Goal: Task Accomplishment & Management: Manage account settings

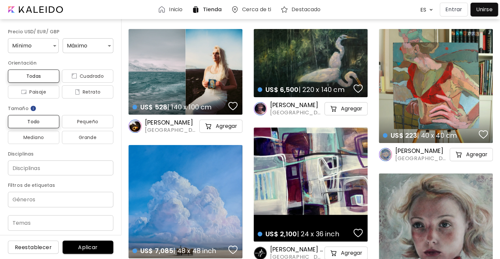
click at [452, 9] on p "Entrar" at bounding box center [453, 10] width 17 height 8
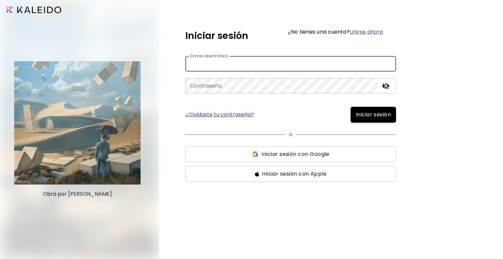
click at [295, 64] on input "email" at bounding box center [290, 63] width 211 height 15
type input "**********"
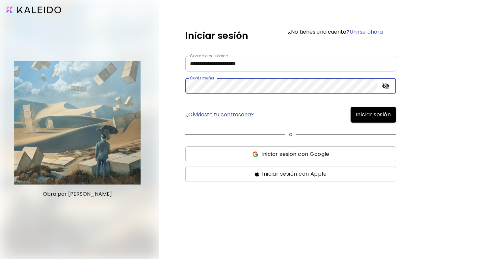
click at [351, 107] on button "Iniciar sesión" at bounding box center [373, 115] width 45 height 16
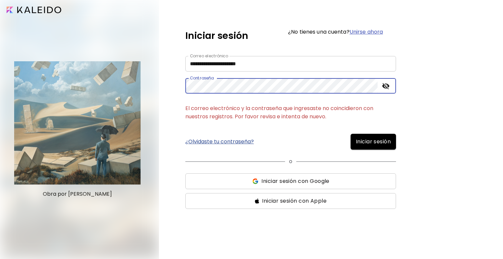
click at [277, 180] on span "Iniciar sesión con Google" at bounding box center [295, 181] width 68 height 8
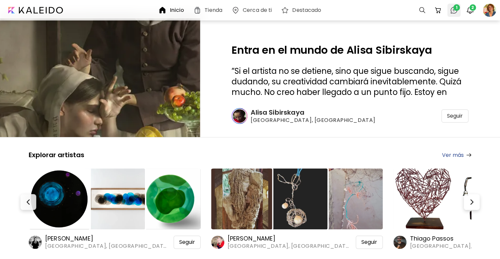
click at [453, 12] on img at bounding box center [454, 10] width 8 height 8
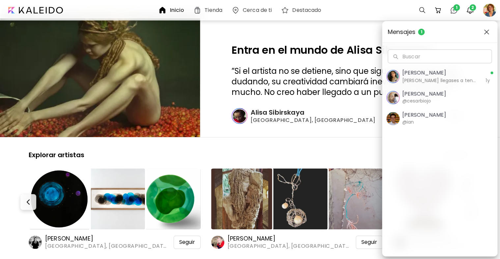
click at [446, 81] on h6 "Si llegases a tener un comprador interesado te llega mail informándote" at bounding box center [440, 80] width 76 height 7
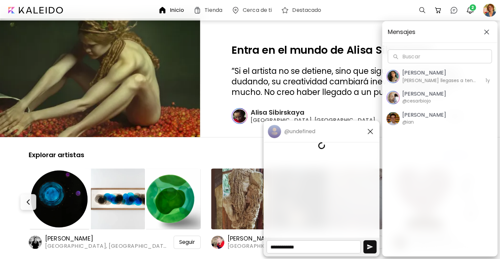
scroll to position [121, 0]
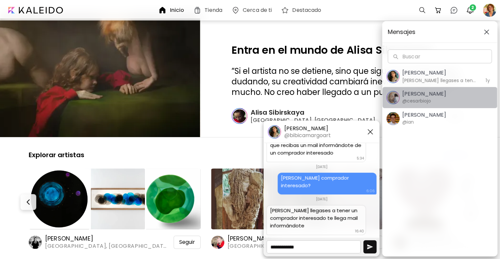
click at [439, 95] on span "Cesar Biojo @cesarbiojo" at bounding box center [439, 98] width 107 height 14
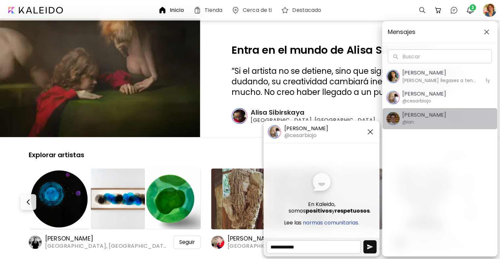
click at [436, 120] on div "Ian Panchevre @ian" at bounding box center [424, 119] width 44 height 14
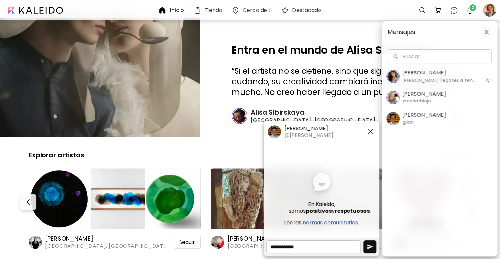
click at [307, 36] on div "Mensajes Buscar Buscar Bibiana Camargo Si llegases a tener un comprador interes…" at bounding box center [250, 129] width 500 height 259
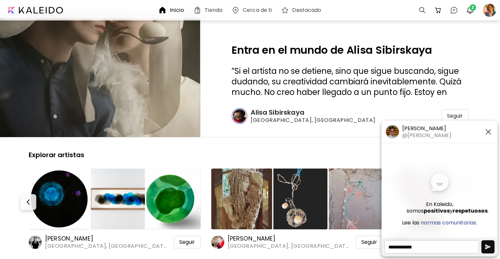
click at [171, 9] on h6 "Inicio" at bounding box center [177, 10] width 14 height 5
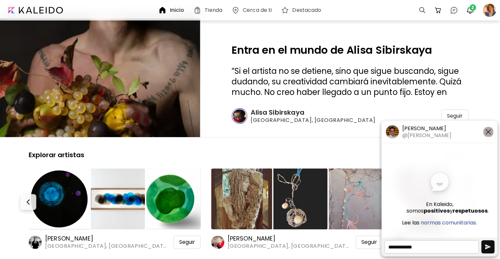
click at [489, 130] on img "button" at bounding box center [488, 132] width 8 height 8
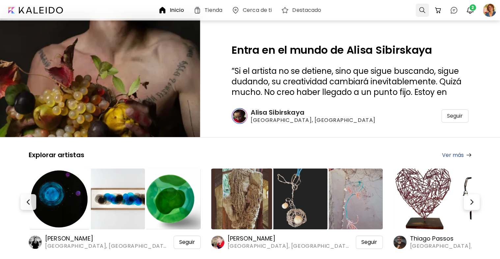
click at [419, 11] on div at bounding box center [422, 10] width 13 height 13
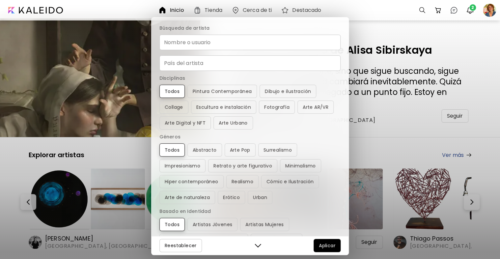
click at [327, 39] on input "Nombre o usuario" at bounding box center [249, 42] width 181 height 15
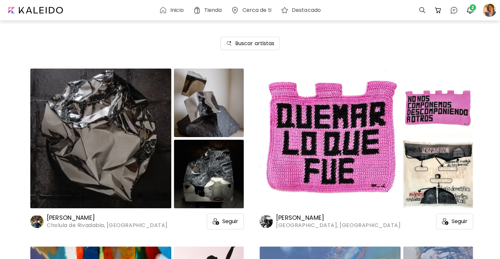
scroll to position [66, 0]
click at [420, 12] on div at bounding box center [422, 10] width 13 height 13
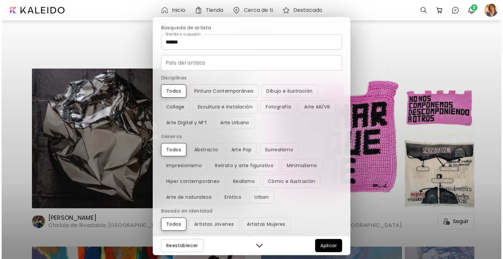
scroll to position [0, 0]
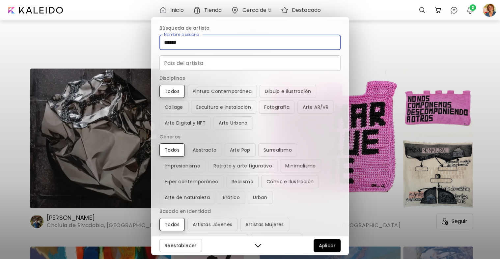
click at [270, 46] on input "******" at bounding box center [249, 42] width 181 height 15
type input "**********"
click at [257, 68] on input "País del artista" at bounding box center [249, 62] width 181 height 15
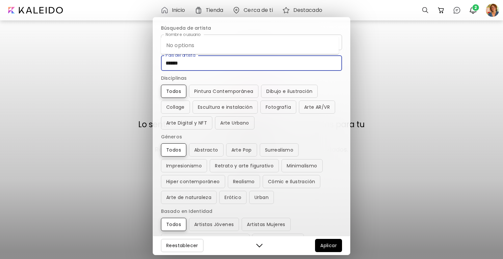
type input "******"
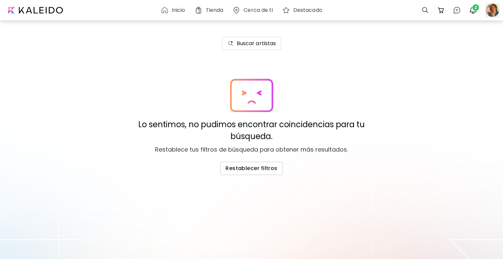
click at [493, 7] on div at bounding box center [492, 10] width 14 height 14
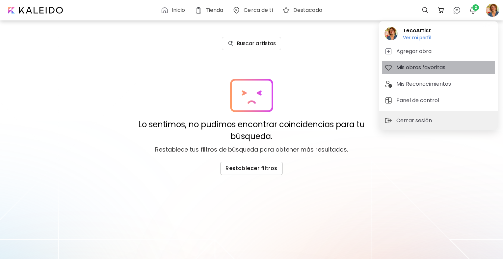
click at [444, 67] on h5 "Mis obras favoritas" at bounding box center [421, 68] width 51 height 8
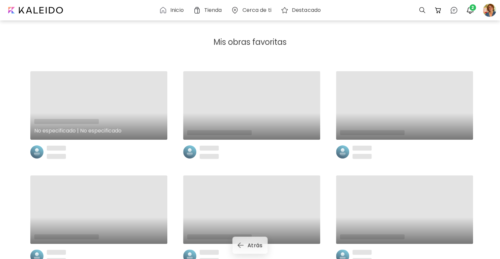
click at [105, 107] on div "No especificado | No especificado" at bounding box center [98, 105] width 137 height 68
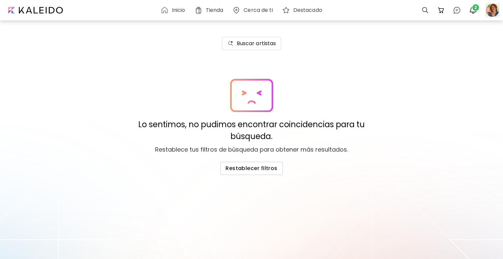
click at [489, 11] on div at bounding box center [492, 10] width 14 height 14
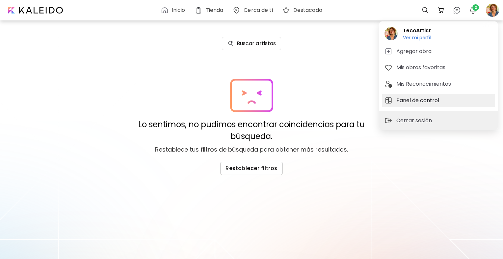
click at [440, 99] on h5 "Panel de control" at bounding box center [418, 100] width 45 height 8
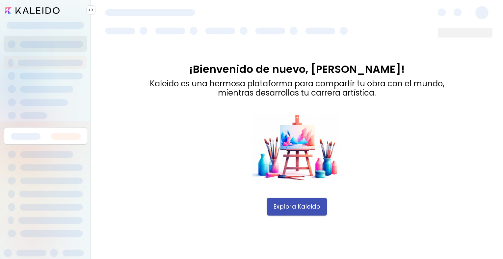
click at [288, 205] on span "Explora Kaleido" at bounding box center [297, 206] width 47 height 7
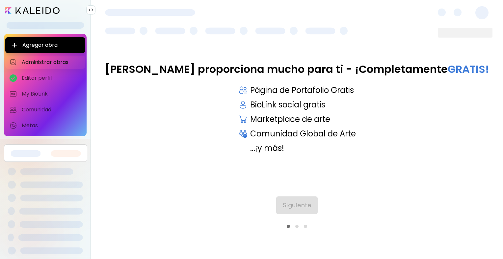
click at [54, 61] on span "Administrar obras" at bounding box center [52, 62] width 60 height 7
click at [288, 202] on span "Siguiente" at bounding box center [297, 205] width 29 height 7
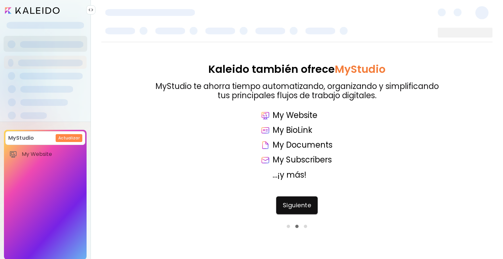
click at [288, 202] on span "Siguiente" at bounding box center [297, 205] width 29 height 7
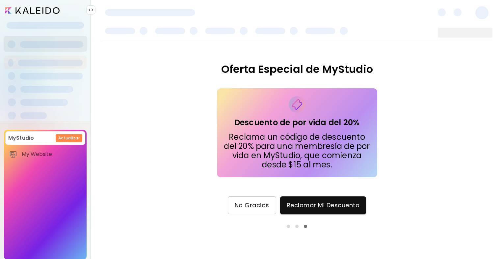
click at [258, 205] on span "No Gracias" at bounding box center [252, 205] width 35 height 7
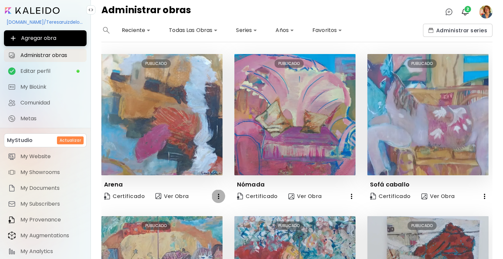
click at [217, 194] on icon "button" at bounding box center [219, 196] width 8 height 8
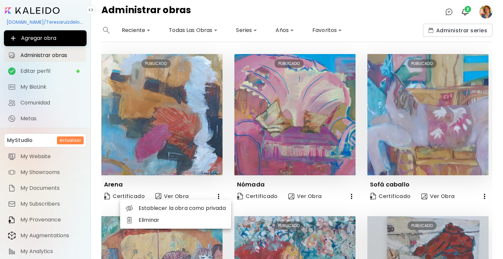
click at [173, 220] on li "Eliminar" at bounding box center [175, 220] width 111 height 12
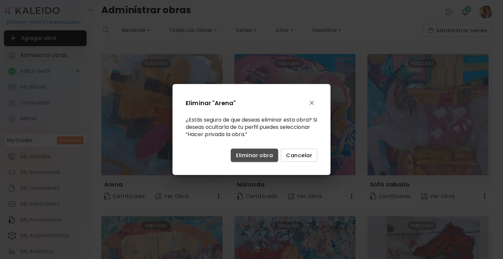
click at [244, 155] on span "Eliminar obra" at bounding box center [254, 155] width 37 height 7
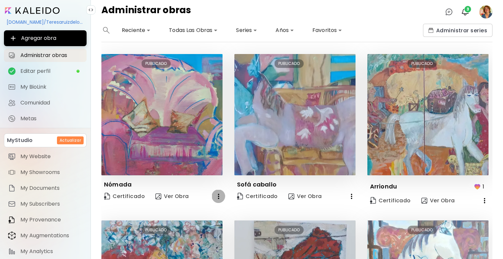
click at [217, 195] on icon "button" at bounding box center [219, 196] width 8 height 8
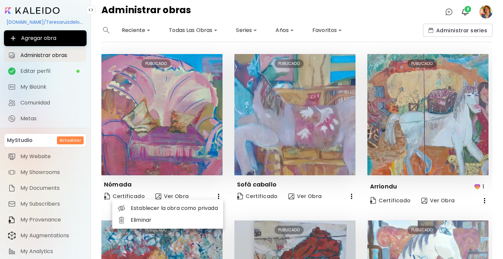
click at [149, 217] on li "Eliminar" at bounding box center [167, 220] width 111 height 12
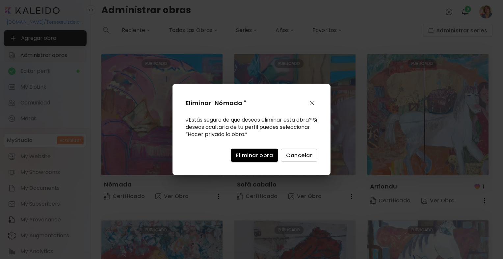
click at [255, 155] on span "Eliminar obra" at bounding box center [254, 155] width 37 height 7
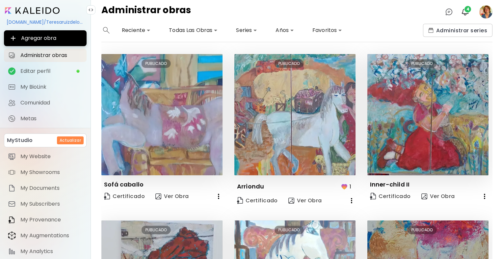
click at [215, 193] on icon "button" at bounding box center [219, 196] width 8 height 8
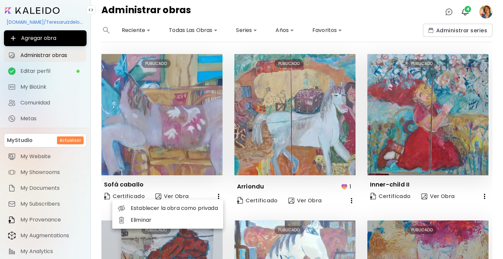
click at [186, 221] on li "Eliminar" at bounding box center [167, 220] width 111 height 12
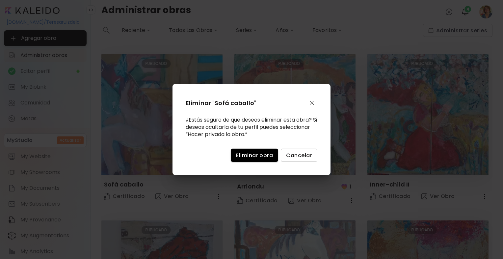
click at [241, 155] on span "Eliminar obra" at bounding box center [254, 155] width 37 height 7
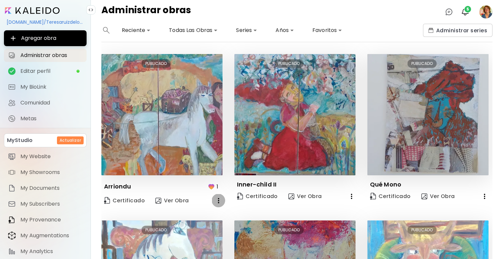
click at [218, 198] on icon "button" at bounding box center [218, 200] width 1 height 5
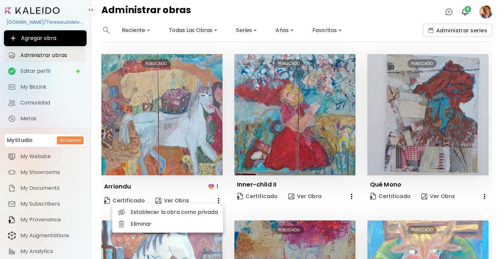
click at [173, 224] on li "Eliminar" at bounding box center [167, 224] width 111 height 12
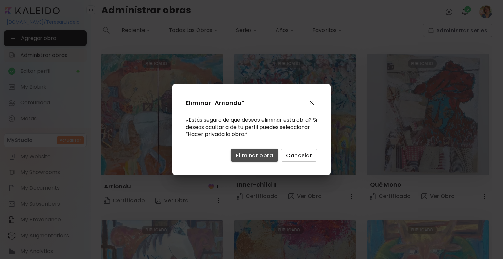
click at [248, 156] on span "Eliminar obra" at bounding box center [254, 155] width 37 height 7
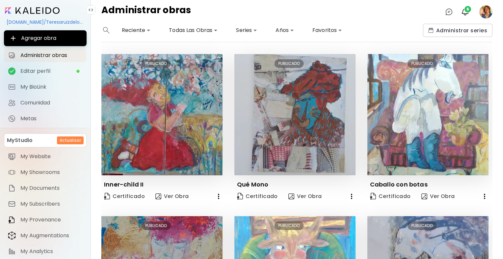
click at [215, 195] on icon "button" at bounding box center [219, 196] width 8 height 8
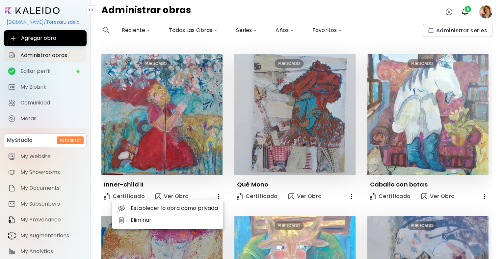
click at [183, 216] on li "Eliminar" at bounding box center [167, 220] width 111 height 12
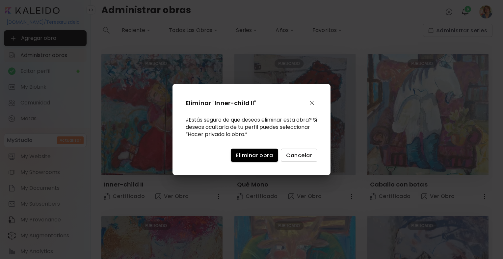
click at [238, 154] on span "Eliminar obra" at bounding box center [254, 155] width 37 height 7
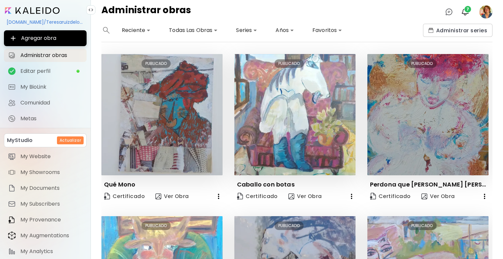
click at [223, 193] on div "Editar PUBLICADO Caballo con botas Certificado Ver Obra" at bounding box center [289, 129] width 133 height 150
click at [215, 194] on icon "button" at bounding box center [219, 196] width 8 height 8
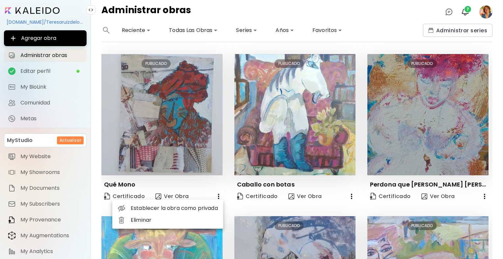
click at [182, 219] on li "Eliminar" at bounding box center [167, 220] width 111 height 12
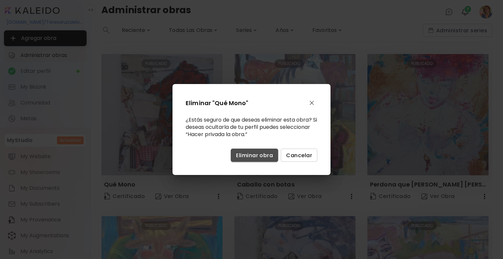
click at [241, 150] on button "Eliminar obra" at bounding box center [254, 155] width 47 height 13
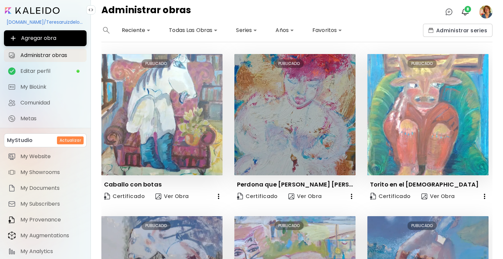
click at [215, 195] on icon "button" at bounding box center [219, 196] width 8 height 8
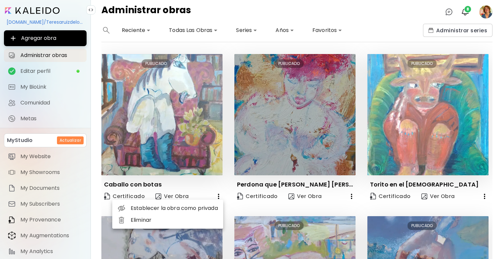
click at [166, 223] on li "Eliminar" at bounding box center [167, 220] width 111 height 12
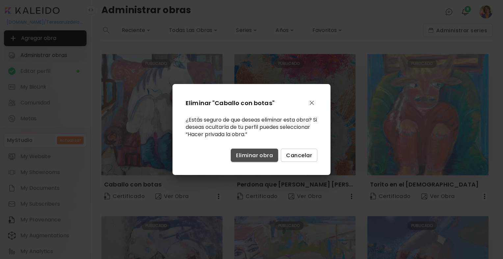
click at [245, 157] on span "Eliminar obra" at bounding box center [254, 155] width 37 height 7
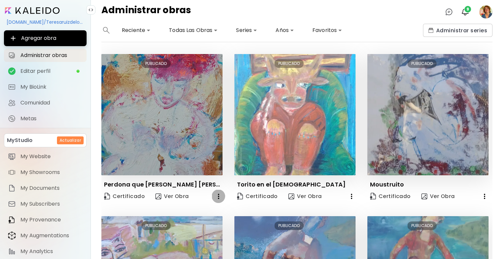
click at [217, 195] on icon "button" at bounding box center [219, 196] width 8 height 8
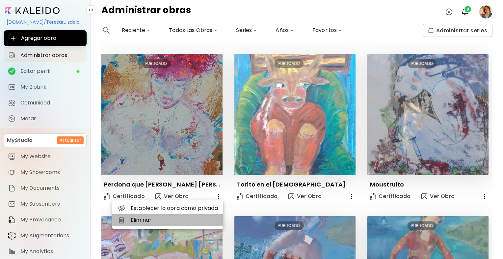
click at [183, 220] on li "Eliminar" at bounding box center [167, 220] width 111 height 12
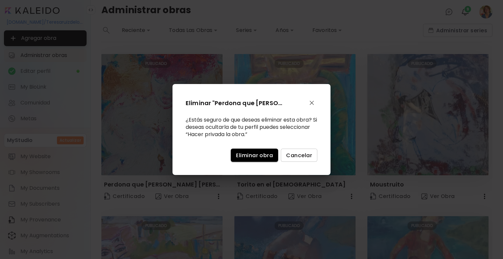
click at [260, 155] on span "Eliminar obra" at bounding box center [254, 155] width 37 height 7
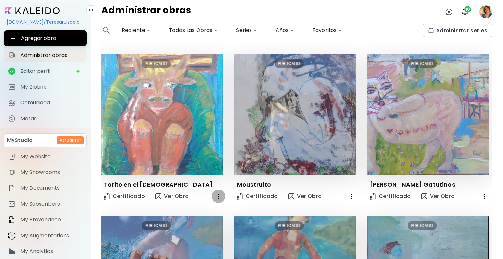
click at [213, 197] on button "button" at bounding box center [218, 196] width 13 height 13
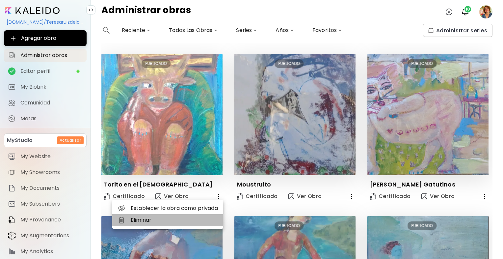
click at [193, 218] on li "Eliminar" at bounding box center [167, 220] width 111 height 12
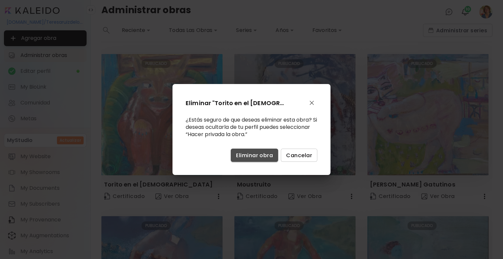
click at [247, 157] on span "Eliminar obra" at bounding box center [254, 155] width 37 height 7
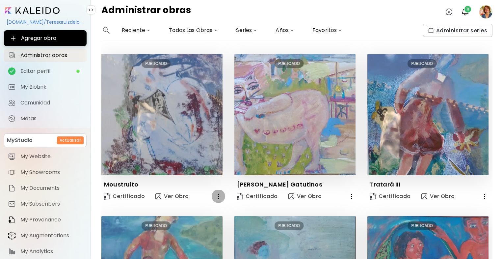
click at [216, 196] on icon "button" at bounding box center [219, 196] width 8 height 8
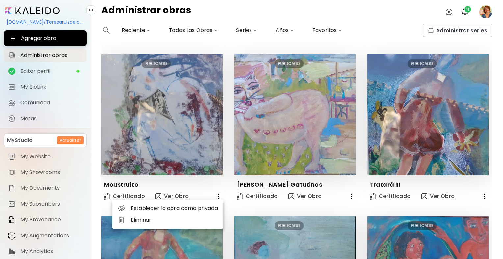
click at [216, 196] on div at bounding box center [251, 129] width 503 height 259
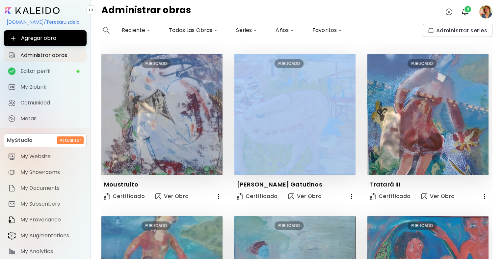
drag, startPoint x: 218, startPoint y: 193, endPoint x: 215, endPoint y: 196, distance: 3.5
click at [215, 196] on icon "button" at bounding box center [219, 196] width 8 height 8
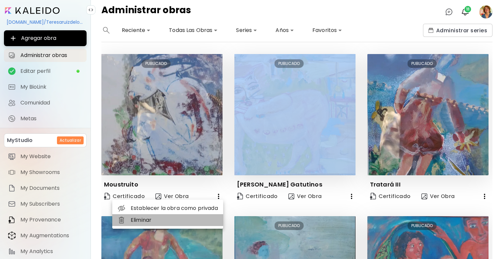
click at [185, 219] on li "Eliminar" at bounding box center [167, 220] width 111 height 12
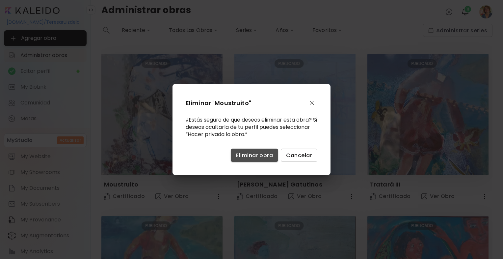
click at [246, 156] on span "Eliminar obra" at bounding box center [254, 155] width 37 height 7
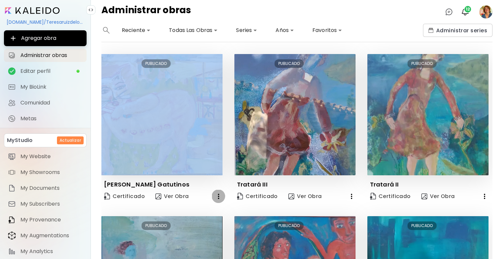
click at [215, 196] on icon "button" at bounding box center [219, 196] width 8 height 8
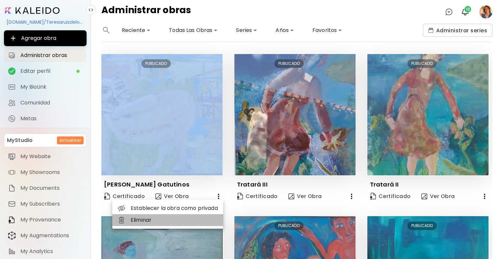
click at [179, 219] on li "Eliminar" at bounding box center [167, 220] width 111 height 12
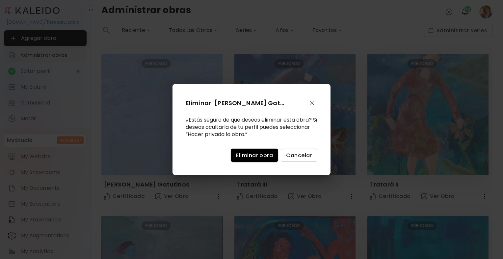
click at [237, 156] on span "Eliminar obra" at bounding box center [254, 155] width 37 height 7
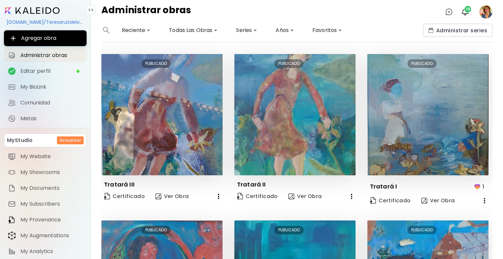
click at [215, 196] on icon "button" at bounding box center [219, 196] width 8 height 8
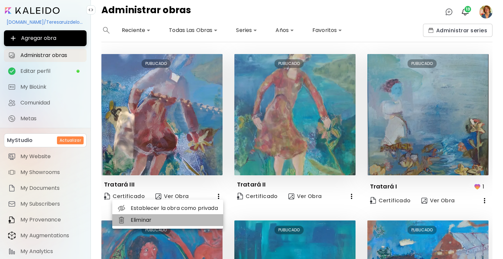
click at [194, 218] on li "Eliminar" at bounding box center [167, 220] width 111 height 12
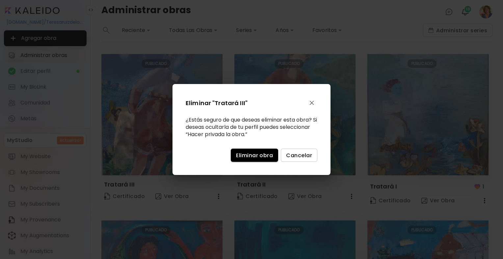
click at [248, 159] on button "Eliminar obra" at bounding box center [254, 155] width 47 height 13
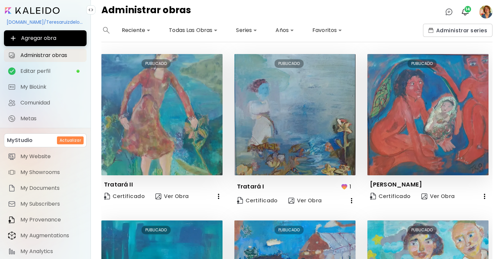
click at [218, 195] on icon "button" at bounding box center [218, 196] width 1 height 5
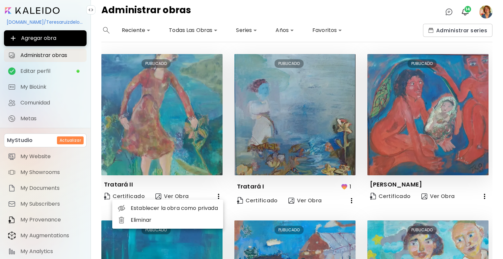
click at [190, 217] on li "Eliminar" at bounding box center [167, 220] width 111 height 12
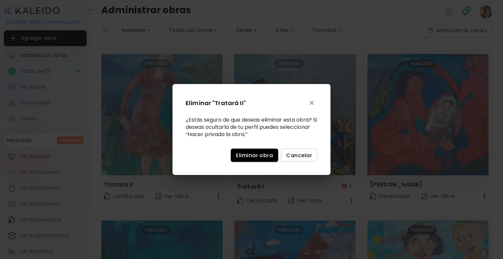
click at [245, 156] on span "Eliminar obra" at bounding box center [254, 155] width 37 height 7
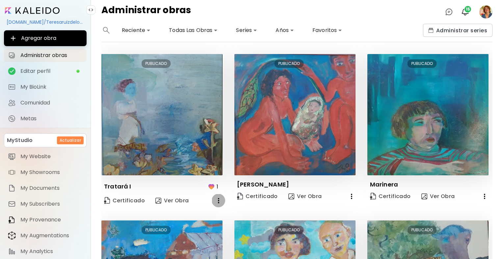
click at [215, 197] on icon "button" at bounding box center [219, 201] width 8 height 8
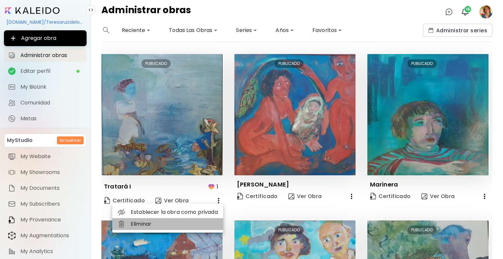
click at [180, 222] on li "Eliminar" at bounding box center [167, 224] width 111 height 12
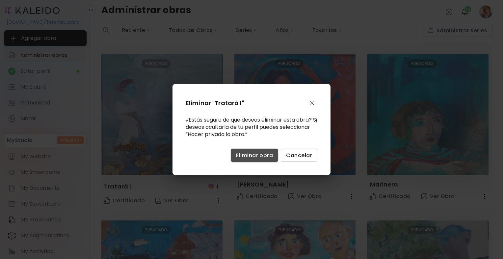
click at [252, 152] on span "Eliminar obra" at bounding box center [254, 155] width 37 height 7
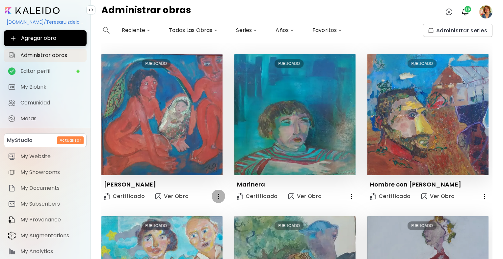
click at [213, 195] on button "button" at bounding box center [218, 196] width 13 height 13
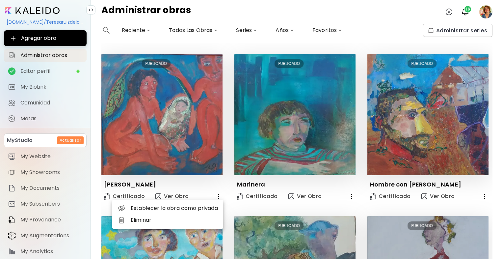
click at [181, 225] on li "Eliminar" at bounding box center [167, 220] width 111 height 12
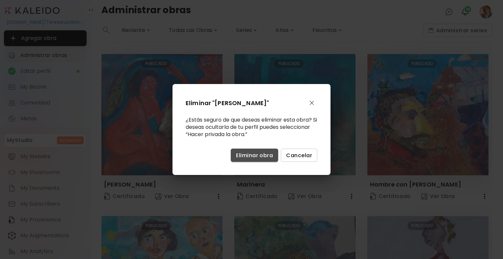
click at [255, 153] on span "Eliminar obra" at bounding box center [254, 155] width 37 height 7
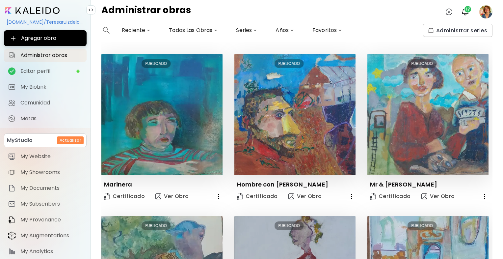
click at [215, 196] on icon "button" at bounding box center [219, 196] width 8 height 8
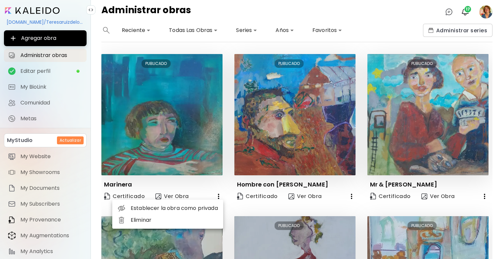
click at [197, 223] on li "Eliminar" at bounding box center [167, 220] width 111 height 12
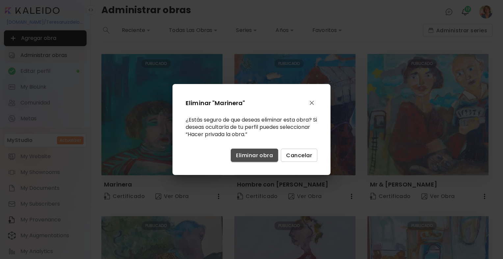
click at [256, 155] on span "Eliminar obra" at bounding box center [254, 155] width 37 height 7
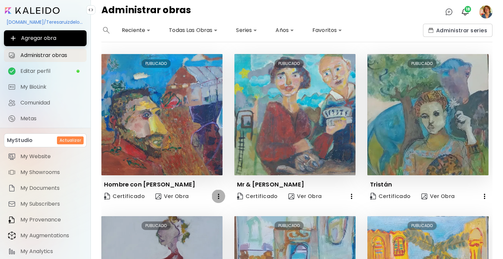
click at [218, 194] on icon "button" at bounding box center [218, 196] width 1 height 5
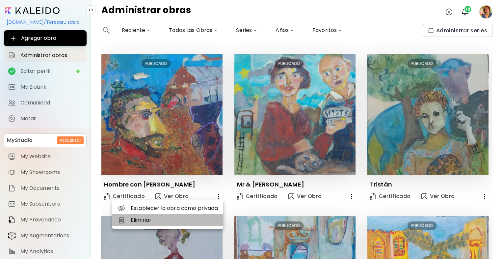
click at [205, 221] on li "Eliminar" at bounding box center [167, 220] width 111 height 12
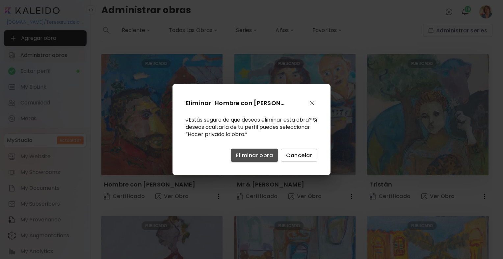
click at [256, 155] on span "Eliminar obra" at bounding box center [254, 155] width 37 height 7
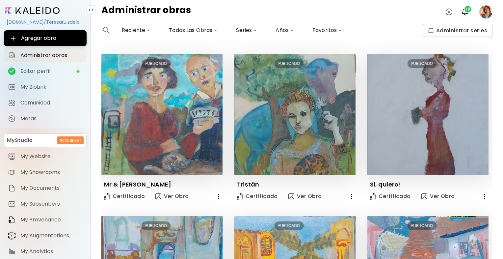
click at [215, 196] on icon "button" at bounding box center [219, 196] width 8 height 8
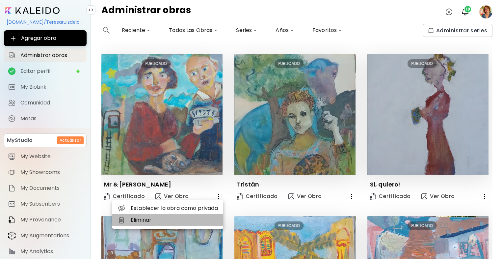
click at [195, 215] on li "Eliminar" at bounding box center [167, 220] width 111 height 12
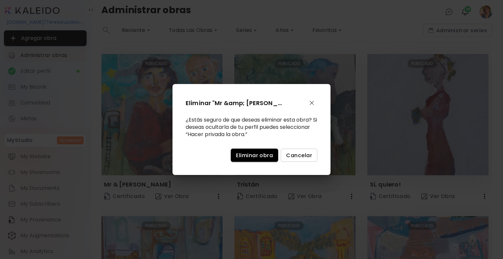
click at [249, 156] on span "Eliminar obra" at bounding box center [254, 155] width 37 height 7
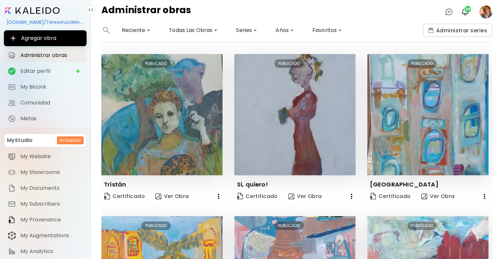
click at [216, 194] on icon "button" at bounding box center [219, 196] width 8 height 8
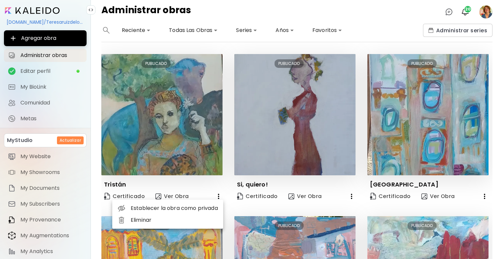
click at [191, 220] on li "Eliminar" at bounding box center [167, 220] width 111 height 12
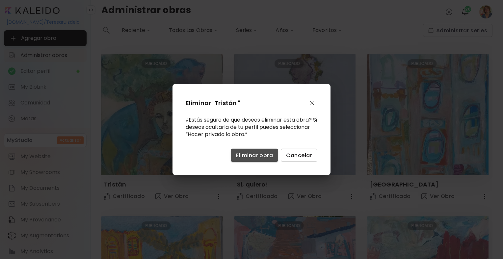
click at [244, 157] on span "Eliminar obra" at bounding box center [254, 155] width 37 height 7
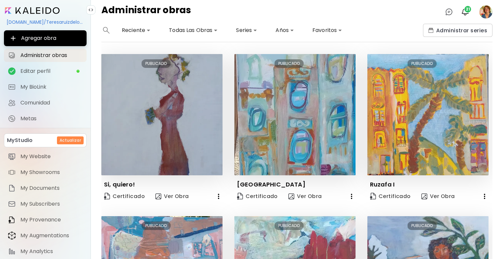
click at [215, 198] on icon "button" at bounding box center [219, 196] width 8 height 8
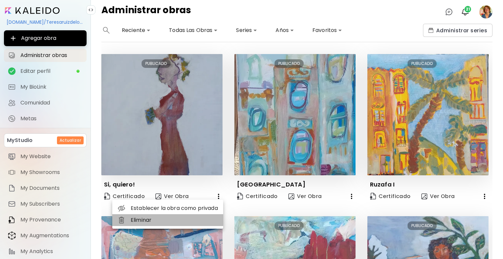
click at [194, 219] on li "Eliminar" at bounding box center [167, 220] width 111 height 12
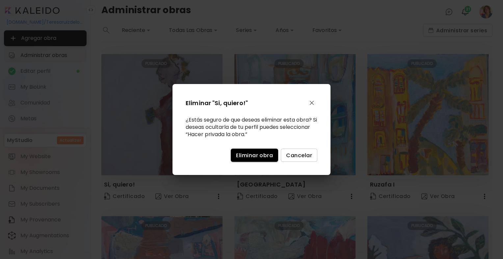
click at [247, 154] on span "Eliminar obra" at bounding box center [254, 155] width 37 height 7
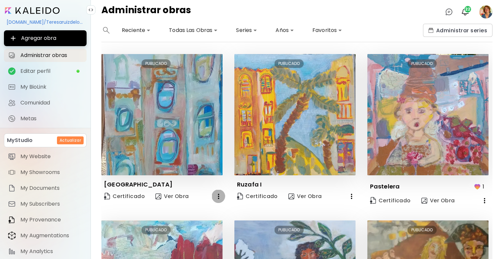
click at [215, 194] on icon "button" at bounding box center [219, 196] width 8 height 8
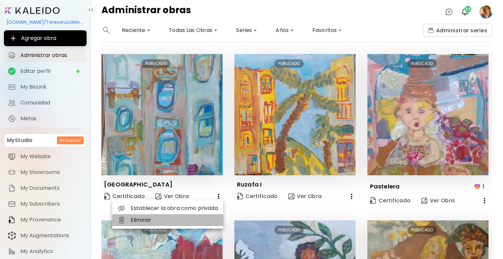
click at [198, 218] on li "Eliminar" at bounding box center [167, 220] width 111 height 12
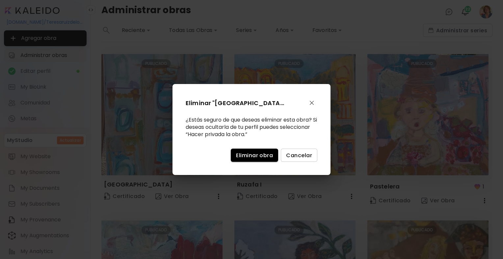
click at [246, 155] on span "Eliminar obra" at bounding box center [254, 155] width 37 height 7
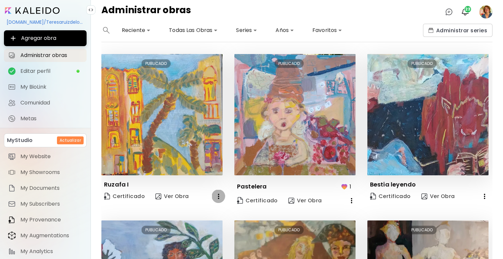
click at [215, 196] on icon "button" at bounding box center [219, 196] width 8 height 8
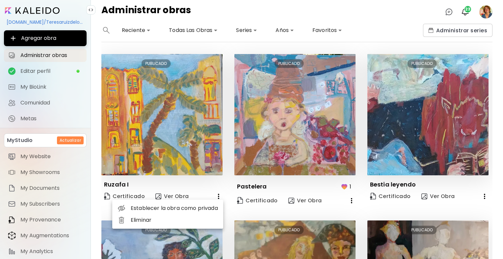
click at [188, 219] on li "Eliminar" at bounding box center [167, 220] width 111 height 12
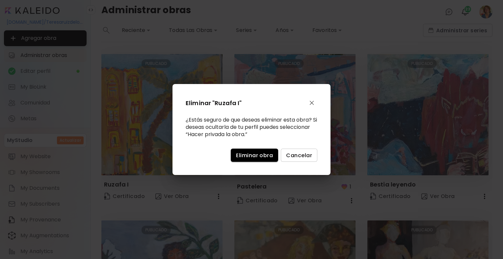
click at [246, 157] on span "Eliminar obra" at bounding box center [254, 155] width 37 height 7
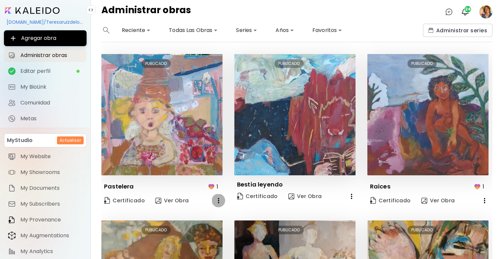
click at [215, 199] on icon "button" at bounding box center [219, 201] width 8 height 8
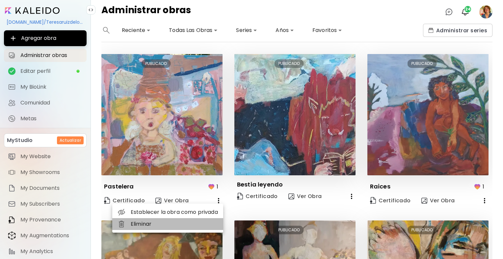
click at [195, 222] on li "Eliminar" at bounding box center [167, 224] width 111 height 12
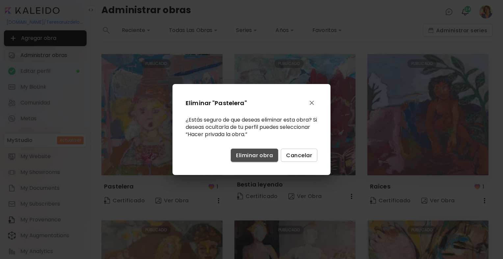
click at [249, 157] on span "Eliminar obra" at bounding box center [254, 155] width 37 height 7
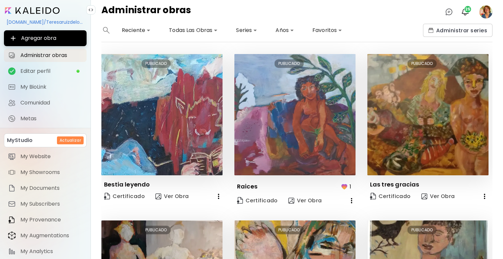
click at [216, 194] on icon "button" at bounding box center [219, 196] width 8 height 8
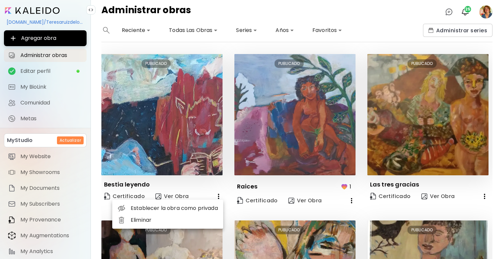
click at [194, 219] on li "Eliminar" at bounding box center [167, 220] width 111 height 12
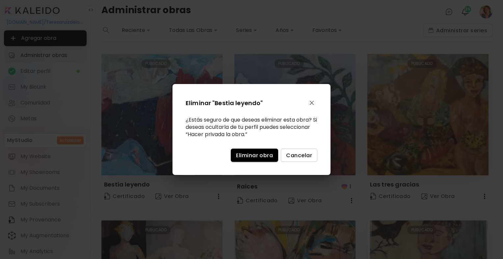
click at [242, 154] on span "Eliminar obra" at bounding box center [254, 155] width 37 height 7
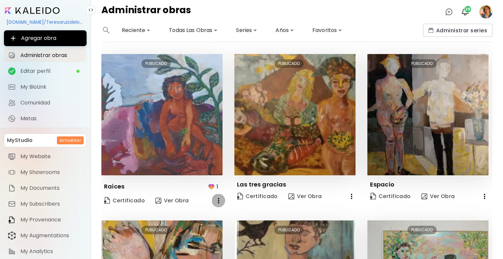
click at [217, 198] on icon "button" at bounding box center [219, 201] width 8 height 8
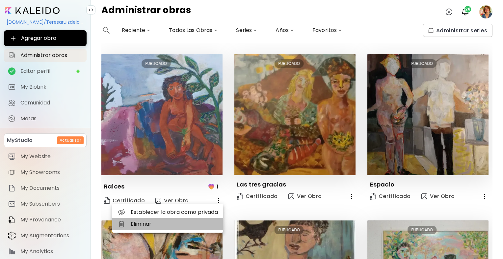
click at [191, 226] on li "Eliminar" at bounding box center [167, 224] width 111 height 12
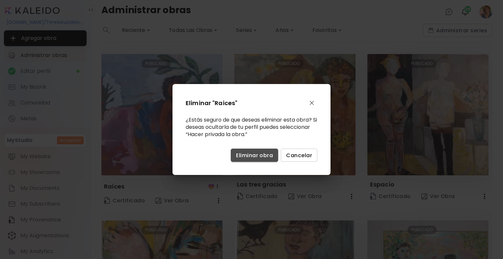
click at [245, 153] on span "Eliminar obra" at bounding box center [254, 155] width 37 height 7
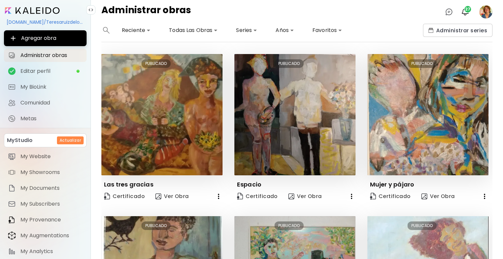
click at [215, 193] on icon "button" at bounding box center [219, 196] width 8 height 8
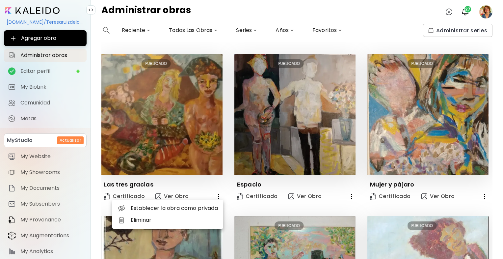
click at [187, 217] on li "Eliminar" at bounding box center [167, 220] width 111 height 12
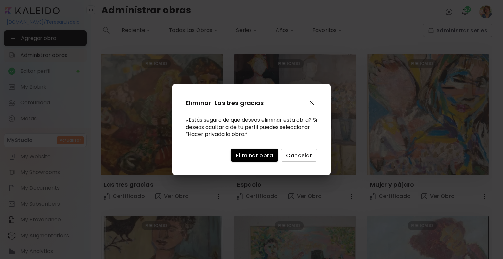
click at [244, 153] on span "Eliminar obra" at bounding box center [254, 155] width 37 height 7
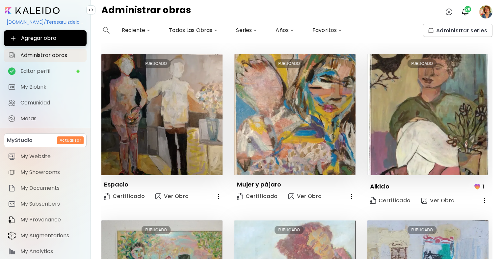
click at [216, 194] on icon "button" at bounding box center [219, 196] width 8 height 8
click at [208, 220] on li "Eliminar" at bounding box center [167, 220] width 111 height 12
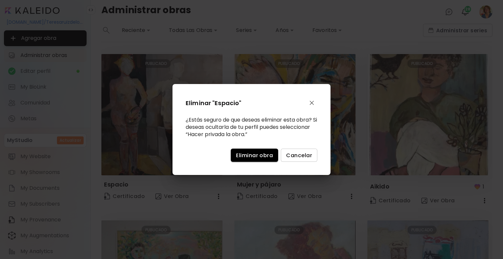
click at [241, 154] on span "Eliminar obra" at bounding box center [254, 155] width 37 height 7
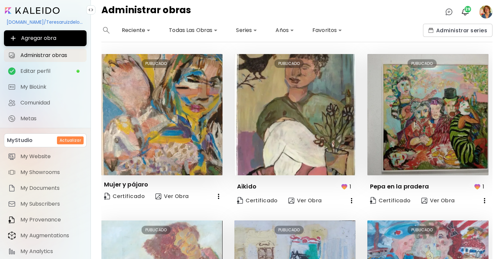
click at [216, 193] on icon "button" at bounding box center [219, 196] width 8 height 8
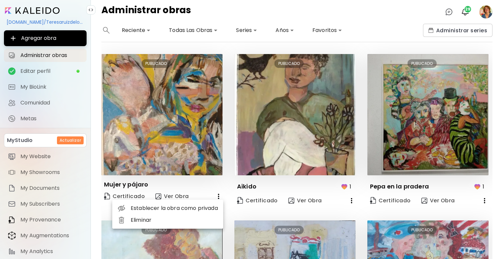
click at [191, 217] on li "Eliminar" at bounding box center [167, 220] width 111 height 12
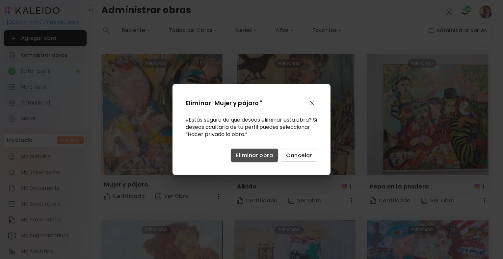
click at [244, 158] on span "Eliminar obra" at bounding box center [254, 155] width 37 height 7
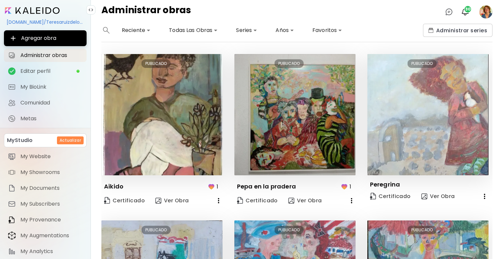
click at [217, 202] on icon "button" at bounding box center [219, 201] width 8 height 8
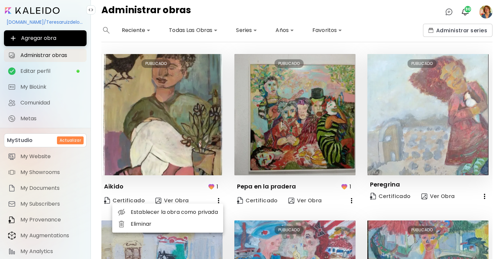
click at [191, 223] on li "Eliminar" at bounding box center [167, 224] width 111 height 12
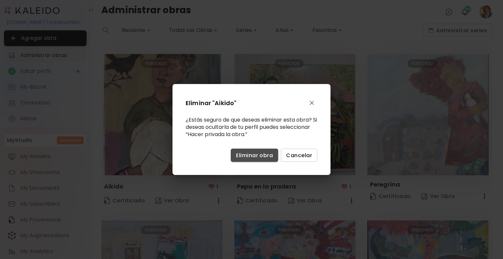
click at [253, 150] on button "Eliminar obra" at bounding box center [254, 155] width 47 height 13
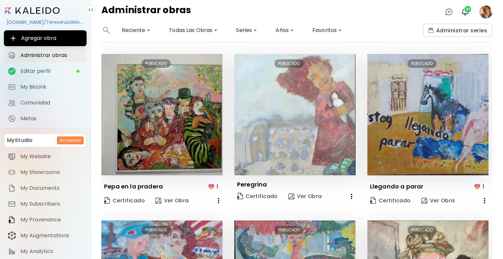
click at [215, 198] on icon "button" at bounding box center [219, 201] width 8 height 8
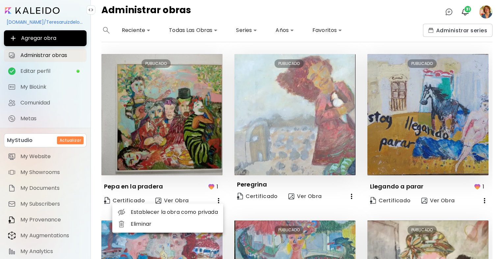
click at [211, 187] on div at bounding box center [251, 129] width 503 height 259
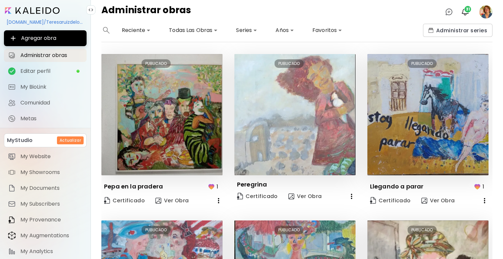
click at [211, 187] on img "button" at bounding box center [211, 186] width 8 height 8
click at [218, 202] on icon "button" at bounding box center [219, 201] width 8 height 8
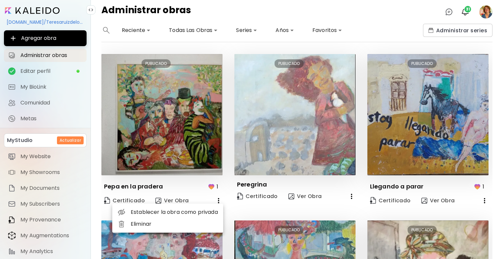
click at [208, 229] on li "Eliminar" at bounding box center [167, 224] width 111 height 12
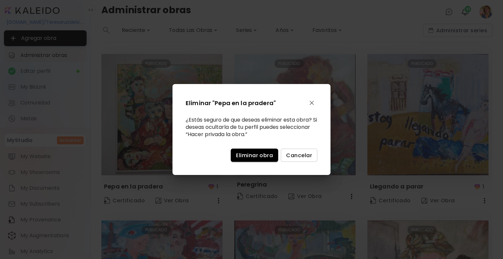
click at [253, 157] on span "Eliminar obra" at bounding box center [254, 155] width 37 height 7
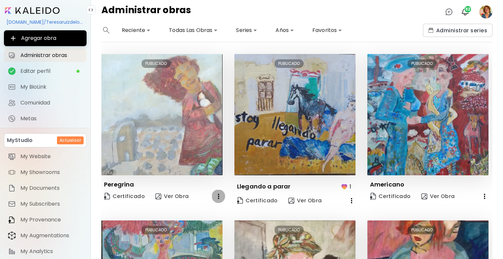
click at [218, 197] on icon "button" at bounding box center [218, 196] width 1 height 5
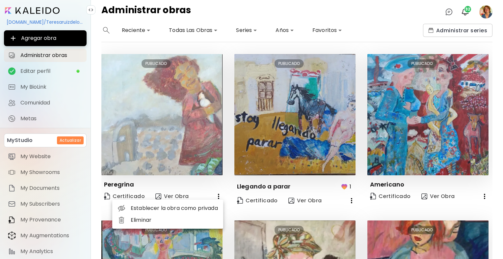
click at [202, 218] on li "Eliminar" at bounding box center [167, 220] width 111 height 12
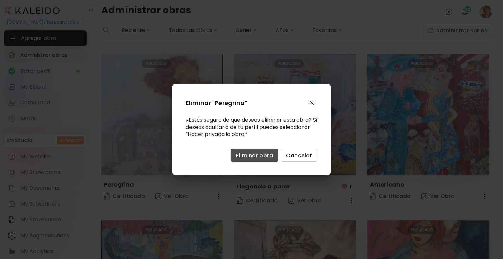
click at [253, 157] on span "Eliminar obra" at bounding box center [254, 155] width 37 height 7
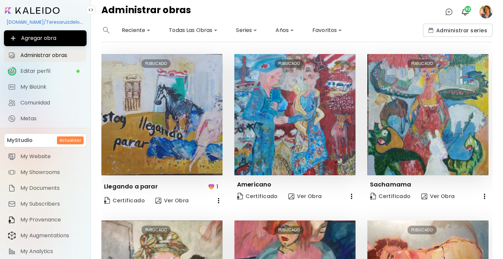
click at [217, 184] on p "1" at bounding box center [218, 186] width 2 height 8
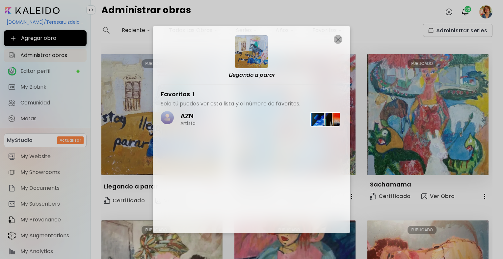
click at [337, 41] on img "button" at bounding box center [338, 39] width 5 height 5
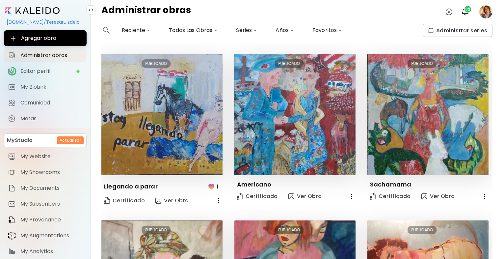
click at [216, 198] on icon "button" at bounding box center [219, 201] width 8 height 8
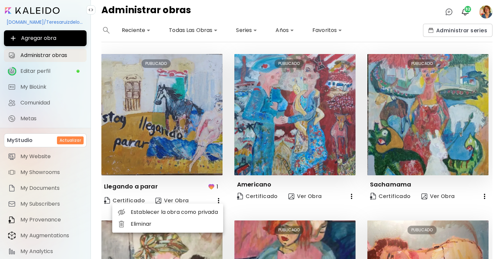
click at [169, 223] on li "Eliminar" at bounding box center [167, 224] width 111 height 12
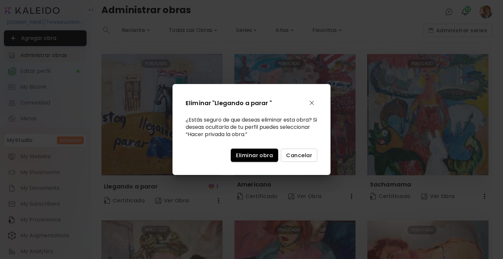
click at [243, 155] on span "Eliminar obra" at bounding box center [254, 155] width 37 height 7
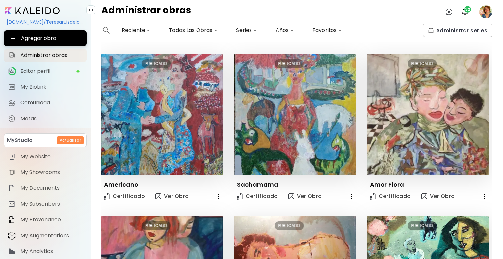
click at [215, 195] on icon "button" at bounding box center [219, 196] width 8 height 8
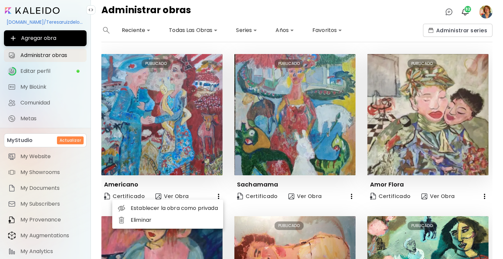
click at [195, 220] on li "Eliminar" at bounding box center [167, 220] width 111 height 12
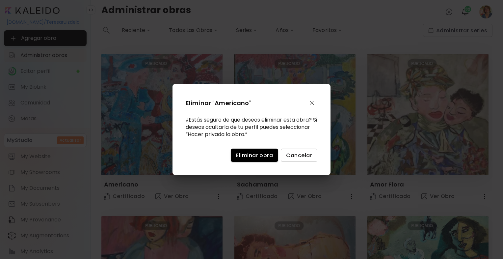
click at [249, 156] on span "Eliminar obra" at bounding box center [254, 155] width 37 height 7
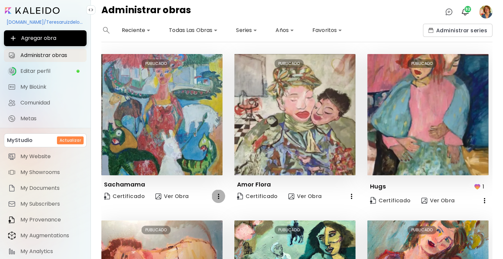
click at [215, 195] on icon "button" at bounding box center [219, 196] width 8 height 8
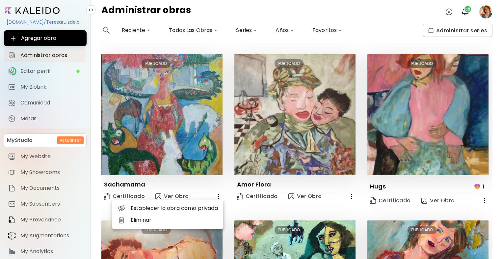
click at [195, 223] on li "Eliminar" at bounding box center [167, 220] width 111 height 12
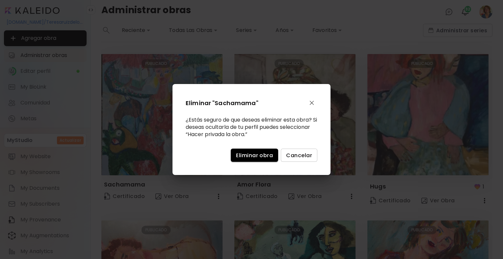
click at [245, 159] on button "Eliminar obra" at bounding box center [254, 155] width 47 height 13
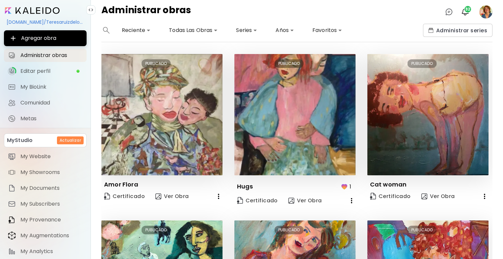
click at [216, 192] on icon "button" at bounding box center [219, 196] width 8 height 8
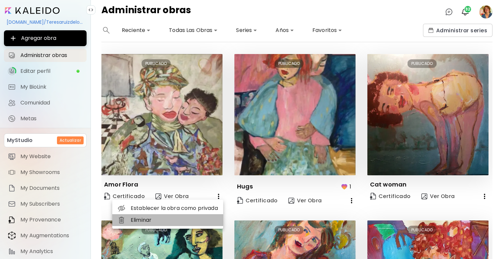
click at [201, 220] on li "Eliminar" at bounding box center [167, 220] width 111 height 12
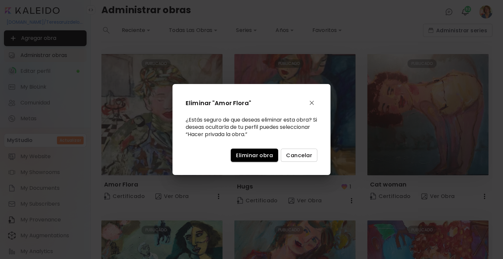
click at [250, 156] on span "Eliminar obra" at bounding box center [254, 155] width 37 height 7
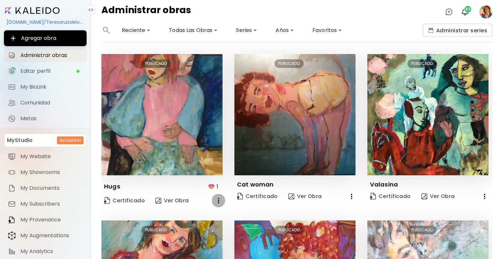
click at [212, 197] on button "button" at bounding box center [218, 200] width 13 height 13
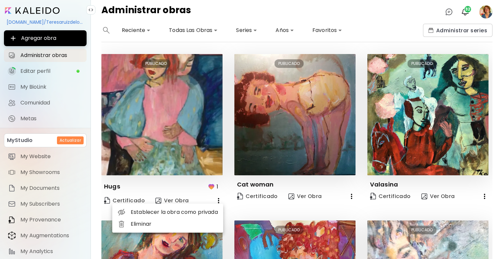
click at [212, 184] on div at bounding box center [251, 129] width 503 height 259
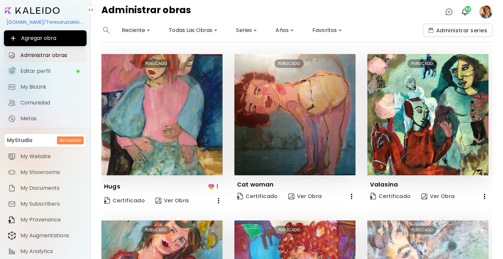
click at [208, 184] on img "button" at bounding box center [211, 186] width 8 height 8
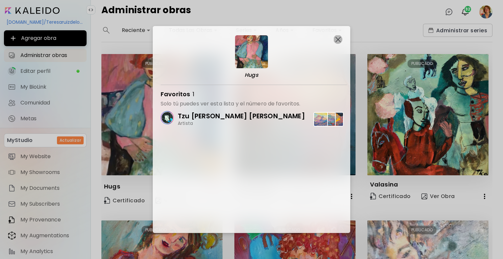
click at [338, 38] on img "button" at bounding box center [338, 39] width 5 height 5
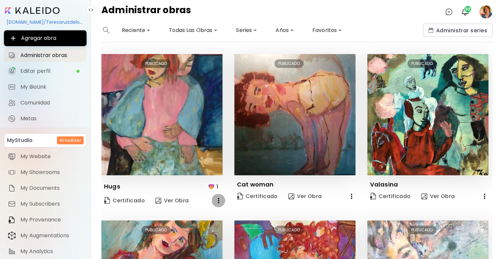
click at [218, 198] on icon "button" at bounding box center [218, 200] width 1 height 5
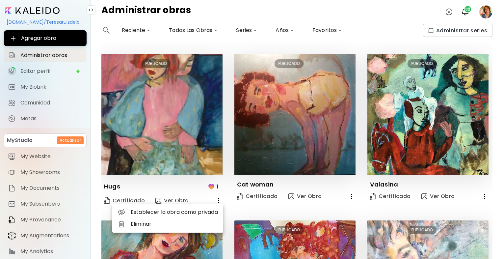
click at [176, 224] on li "Eliminar" at bounding box center [167, 224] width 111 height 12
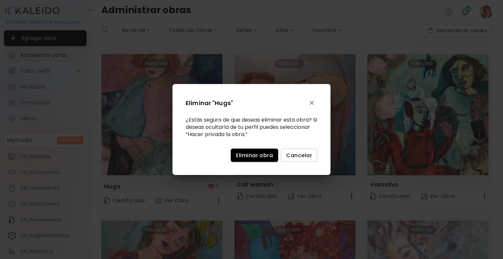
click at [243, 158] on span "Eliminar obra" at bounding box center [254, 155] width 37 height 7
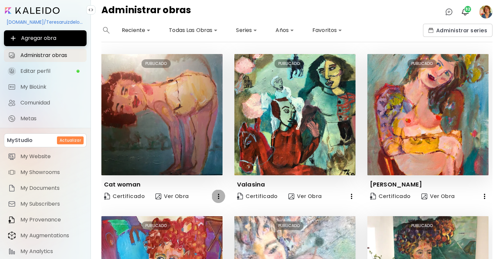
click at [217, 195] on icon "button" at bounding box center [219, 196] width 8 height 8
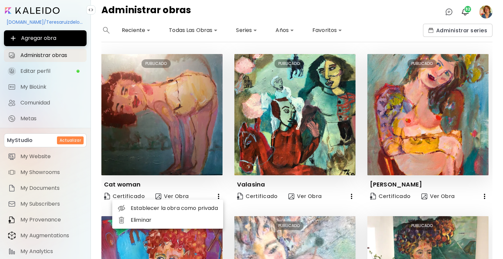
click at [196, 225] on li "Eliminar" at bounding box center [167, 220] width 111 height 12
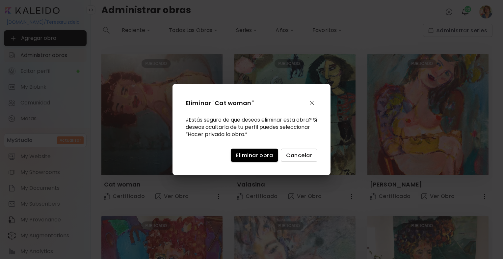
click at [234, 155] on button "Eliminar obra" at bounding box center [254, 155] width 47 height 13
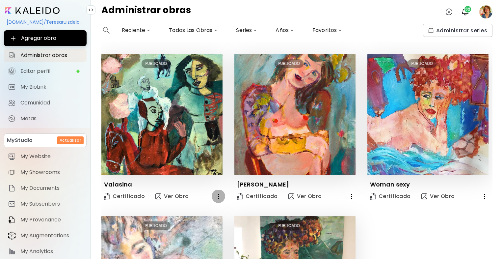
click at [218, 194] on icon "button" at bounding box center [218, 196] width 1 height 5
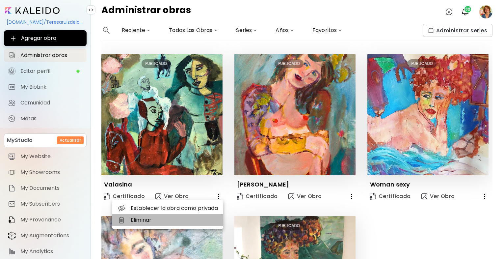
click at [199, 222] on li "Eliminar" at bounding box center [167, 220] width 111 height 12
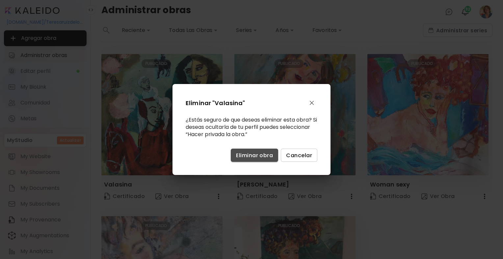
click at [243, 156] on span "Eliminar obra" at bounding box center [254, 155] width 37 height 7
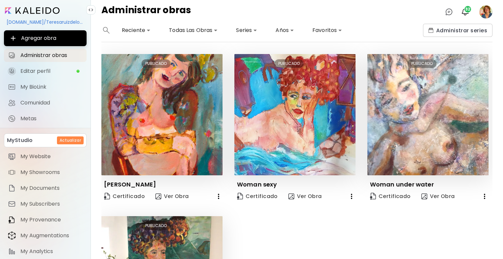
click at [218, 193] on icon "button" at bounding box center [219, 196] width 8 height 8
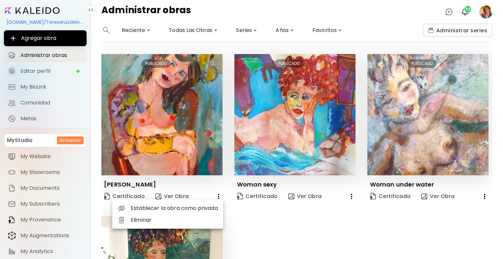
click at [204, 219] on li "Eliminar" at bounding box center [167, 220] width 111 height 12
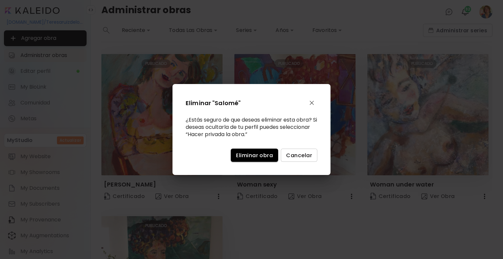
click at [248, 157] on span "Eliminar obra" at bounding box center [254, 155] width 37 height 7
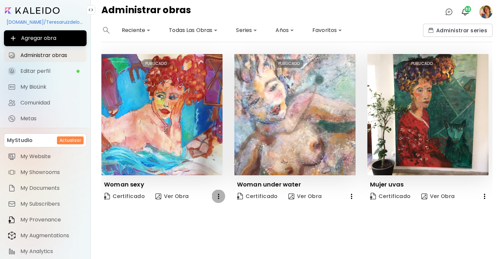
click at [217, 197] on icon "button" at bounding box center [219, 196] width 8 height 8
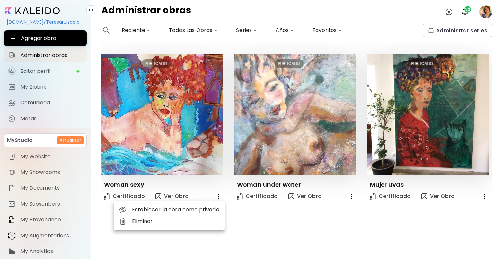
click at [193, 221] on li "Eliminar" at bounding box center [169, 221] width 111 height 12
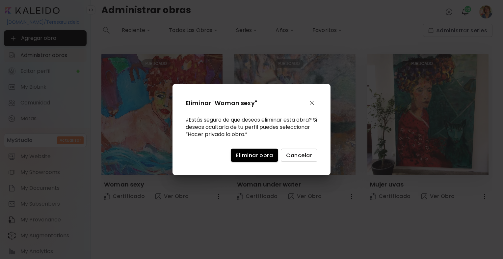
click at [238, 154] on span "Eliminar obra" at bounding box center [254, 155] width 37 height 7
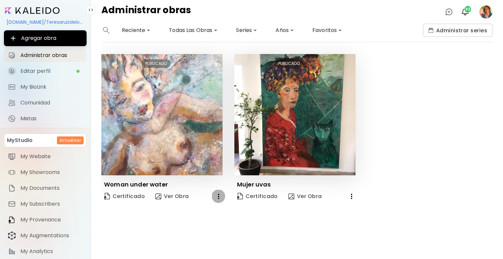
click at [216, 200] on icon "button" at bounding box center [219, 196] width 8 height 8
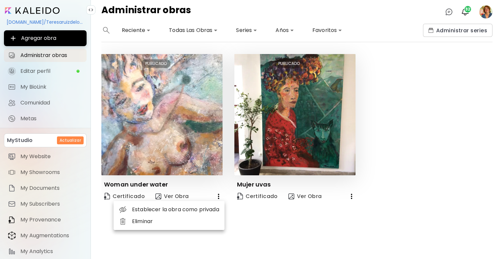
click at [203, 224] on li "Eliminar" at bounding box center [169, 221] width 111 height 12
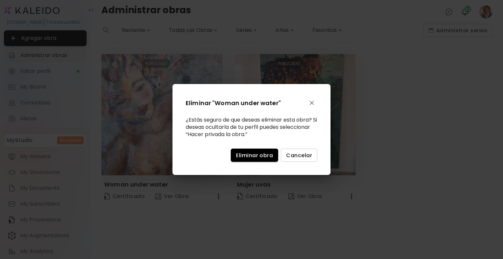
click at [244, 157] on span "Eliminar obra" at bounding box center [254, 155] width 37 height 7
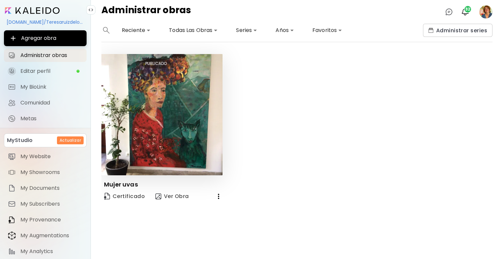
click at [219, 196] on icon "button" at bounding box center [218, 196] width 1 height 5
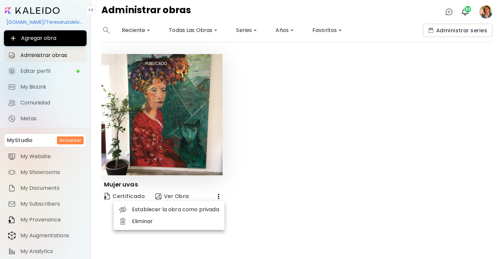
click at [203, 222] on li "Eliminar" at bounding box center [169, 221] width 111 height 12
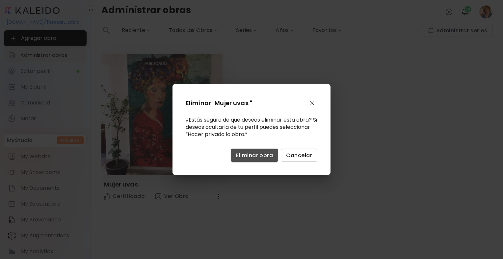
click at [244, 155] on span "Eliminar obra" at bounding box center [254, 155] width 37 height 7
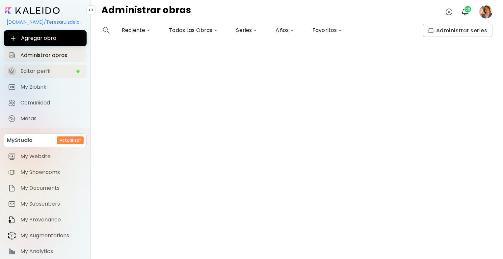
drag, startPoint x: 200, startPoint y: 31, endPoint x: 51, endPoint y: 73, distance: 154.8
click at [51, 73] on span "Editar perfil" at bounding box center [48, 71] width 56 height 7
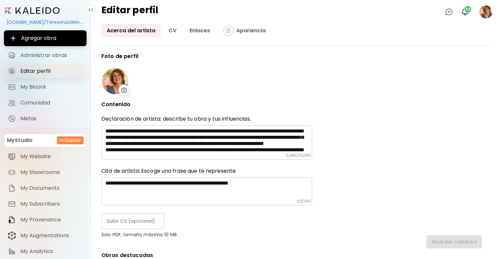
type input "*****"
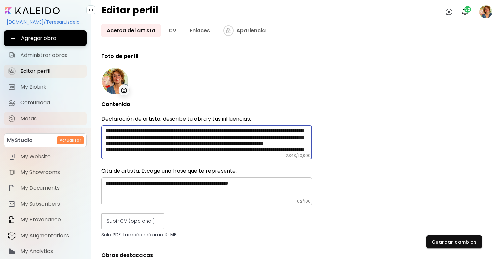
drag, startPoint x: 293, startPoint y: 150, endPoint x: 20, endPoint y: 114, distance: 275.3
click at [20, 114] on div "**********" at bounding box center [251, 129] width 503 height 259
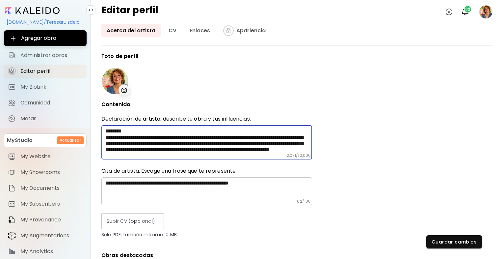
drag, startPoint x: 305, startPoint y: 149, endPoint x: 99, endPoint y: 125, distance: 206.5
click at [99, 125] on div "**********" at bounding box center [297, 141] width 412 height 235
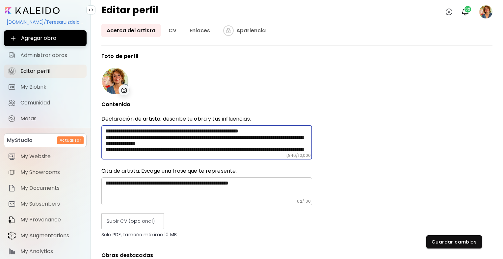
drag, startPoint x: 158, startPoint y: 142, endPoint x: 94, endPoint y: 97, distance: 78.3
click at [94, 97] on div "**********" at bounding box center [297, 141] width 412 height 235
drag, startPoint x: 303, startPoint y: 149, endPoint x: 98, endPoint y: 127, distance: 206.0
click at [98, 127] on div "**********" at bounding box center [297, 141] width 412 height 235
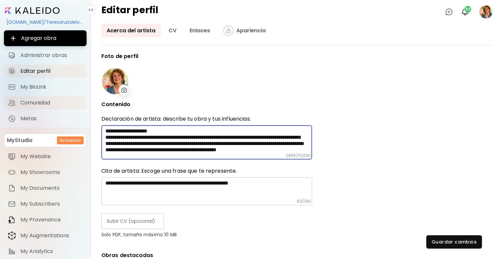
drag, startPoint x: 304, startPoint y: 150, endPoint x: 73, endPoint y: 105, distance: 235.3
click at [73, 105] on div "**********" at bounding box center [251, 129] width 503 height 259
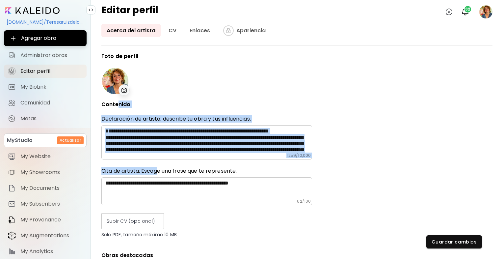
drag, startPoint x: 157, startPoint y: 160, endPoint x: 119, endPoint y: 106, distance: 65.9
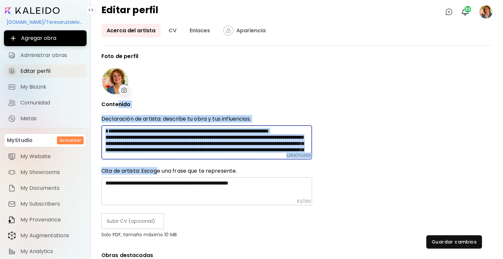
click at [229, 152] on textarea at bounding box center [208, 140] width 207 height 25
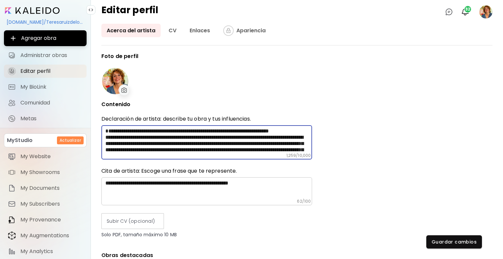
click at [288, 146] on textarea at bounding box center [208, 140] width 207 height 25
click at [281, 150] on textarea at bounding box center [208, 140] width 207 height 25
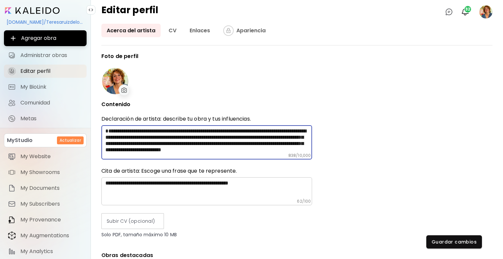
click at [293, 148] on textarea "**********" at bounding box center [208, 140] width 207 height 25
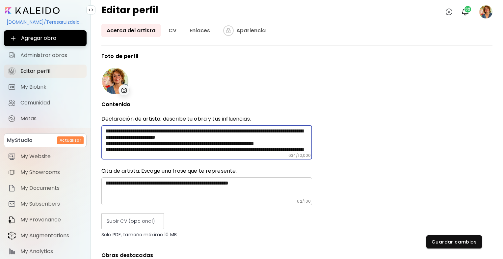
scroll to position [44, 0]
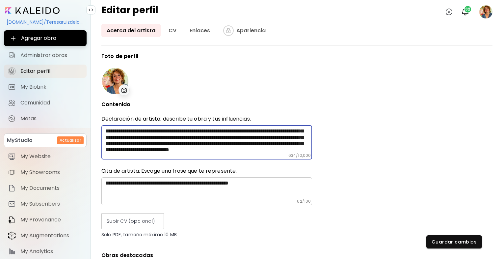
drag, startPoint x: 293, startPoint y: 148, endPoint x: 231, endPoint y: 150, distance: 62.6
click at [231, 150] on textarea "**********" at bounding box center [208, 140] width 207 height 25
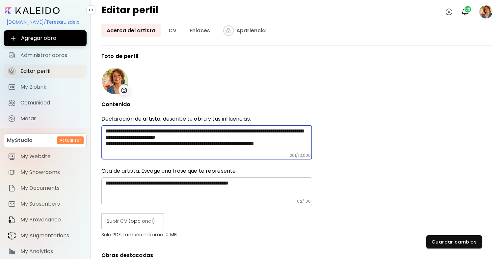
scroll to position [0, 0]
click at [231, 150] on textarea "**********" at bounding box center [208, 140] width 207 height 25
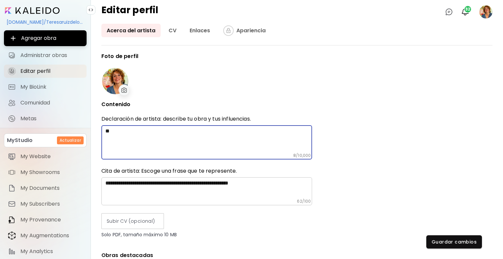
type textarea "*"
click at [286, 181] on textarea "**********" at bounding box center [208, 189] width 207 height 19
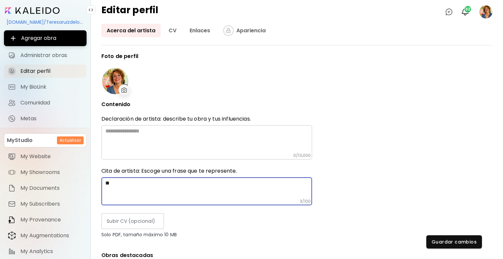
type textarea "*"
click at [286, 181] on textarea at bounding box center [208, 189] width 207 height 19
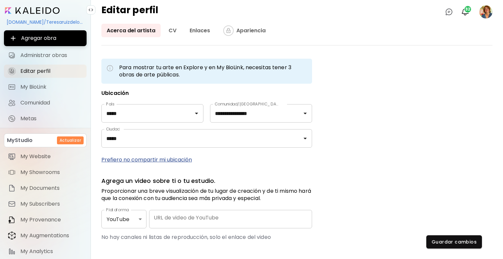
scroll to position [213, 0]
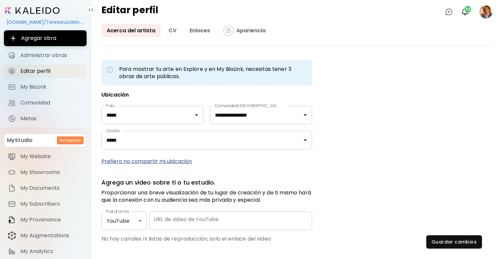
click at [480, 11] on image at bounding box center [485, 11] width 13 height 13
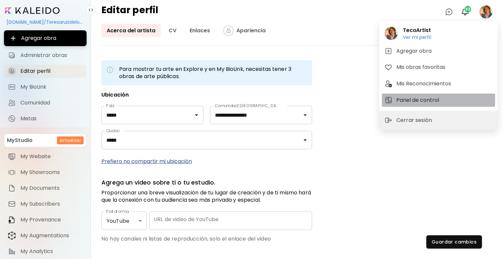
click at [416, 102] on h5 "Panel de control" at bounding box center [418, 100] width 45 height 8
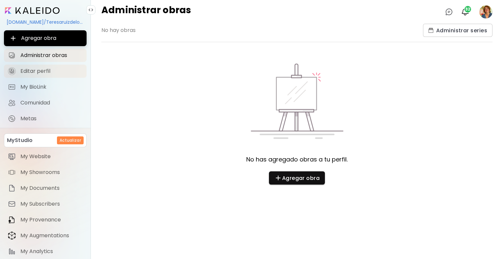
click at [67, 70] on span "Editar perfil" at bounding box center [51, 71] width 62 height 7
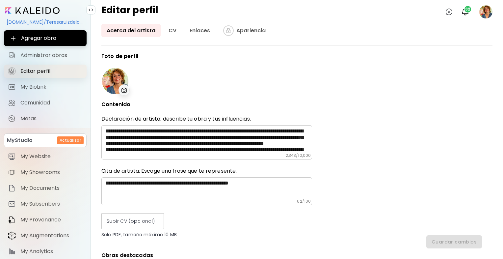
type input "*****"
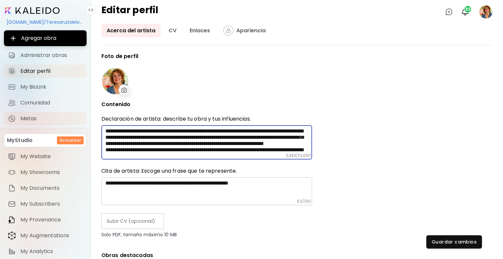
drag, startPoint x: 287, startPoint y: 150, endPoint x: 62, endPoint y: 117, distance: 227.6
click at [62, 117] on div "**********" at bounding box center [251, 129] width 503 height 259
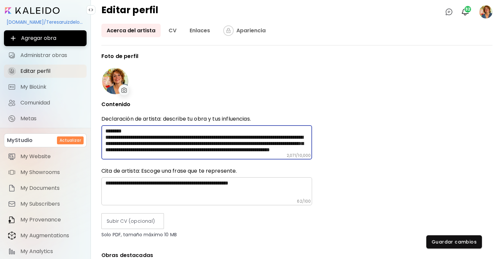
click at [188, 151] on textarea at bounding box center [208, 140] width 207 height 25
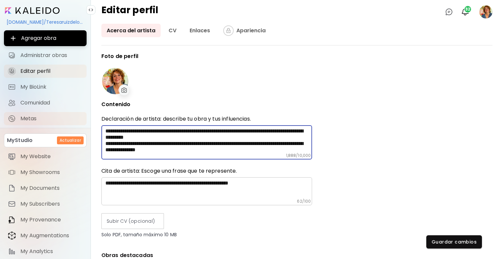
drag, startPoint x: 231, startPoint y: 150, endPoint x: 77, endPoint y: 113, distance: 158.1
click at [77, 113] on div "**********" at bounding box center [251, 129] width 503 height 259
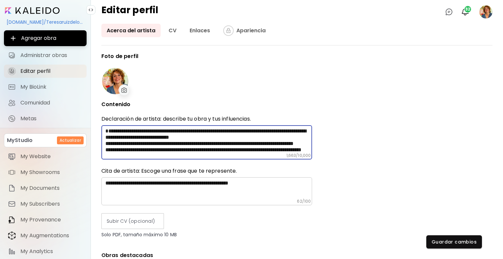
drag, startPoint x: 305, startPoint y: 150, endPoint x: 83, endPoint y: 140, distance: 221.5
click at [83, 140] on div "**********" at bounding box center [251, 129] width 503 height 259
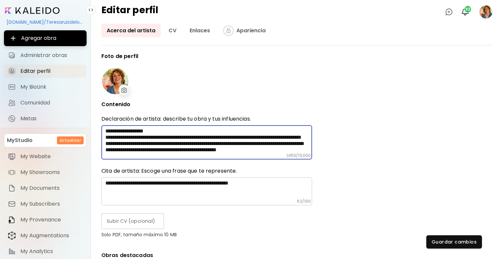
drag, startPoint x: 304, startPoint y: 150, endPoint x: 59, endPoint y: 130, distance: 245.8
click at [59, 130] on div "**********" at bounding box center [251, 129] width 503 height 259
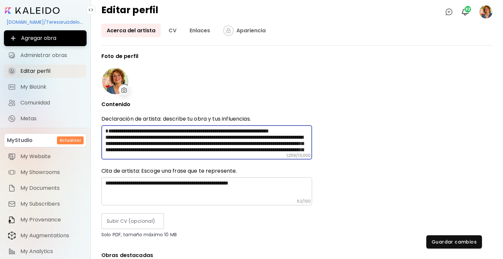
drag, startPoint x: 302, startPoint y: 150, endPoint x: 83, endPoint y: 125, distance: 220.3
click at [83, 125] on div "**********" at bounding box center [251, 129] width 503 height 259
drag, startPoint x: 296, startPoint y: 149, endPoint x: 99, endPoint y: 124, distance: 198.2
click at [99, 124] on div "**********" at bounding box center [297, 141] width 412 height 235
click at [256, 151] on textarea "**********" at bounding box center [208, 140] width 207 height 25
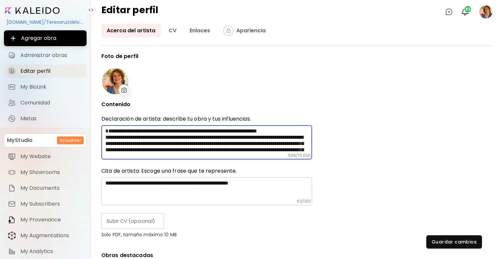
click at [283, 148] on textarea "**********" at bounding box center [208, 140] width 207 height 25
click at [298, 147] on textarea "**********" at bounding box center [208, 140] width 207 height 25
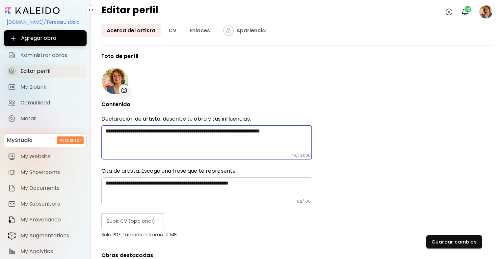
type textarea "**********"
drag, startPoint x: 196, startPoint y: 142, endPoint x: 62, endPoint y: 127, distance: 134.9
click at [62, 127] on div "**********" at bounding box center [251, 129] width 503 height 259
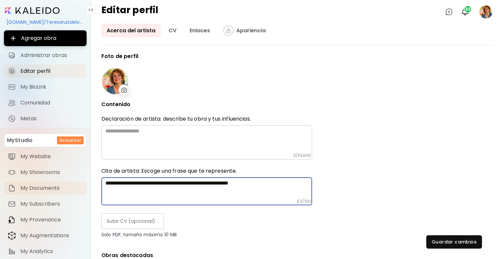
drag, startPoint x: 196, startPoint y: 189, endPoint x: 17, endPoint y: 190, distance: 178.5
click at [17, 190] on div "**********" at bounding box center [251, 129] width 503 height 259
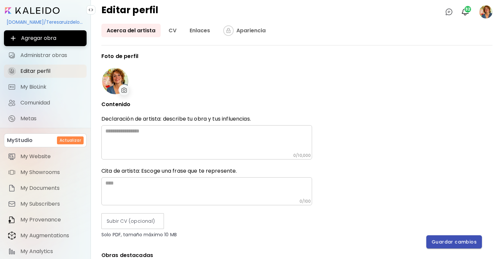
click at [447, 243] on span "Guardar cambios" at bounding box center [454, 241] width 45 height 7
click at [115, 83] on div at bounding box center [115, 81] width 26 height 26
drag, startPoint x: 115, startPoint y: 77, endPoint x: 311, endPoint y: 179, distance: 220.5
click at [311, 179] on div "​" at bounding box center [206, 191] width 211 height 28
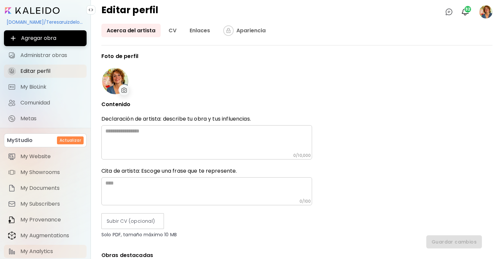
click at [38, 252] on span "My Analytics" at bounding box center [51, 251] width 62 height 7
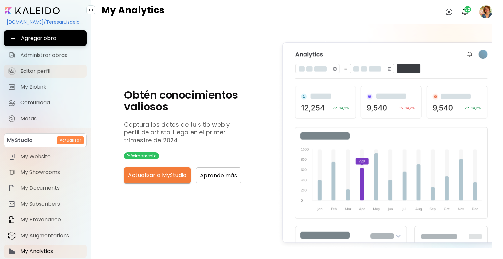
click at [25, 72] on span "Editar perfil" at bounding box center [51, 71] width 62 height 7
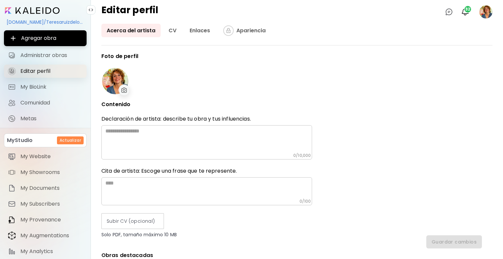
type input "*****"
drag, startPoint x: 116, startPoint y: 76, endPoint x: 396, endPoint y: 102, distance: 282.1
click at [396, 102] on div "**********" at bounding box center [296, 155] width 391 height 205
click at [482, 10] on image at bounding box center [485, 11] width 13 height 13
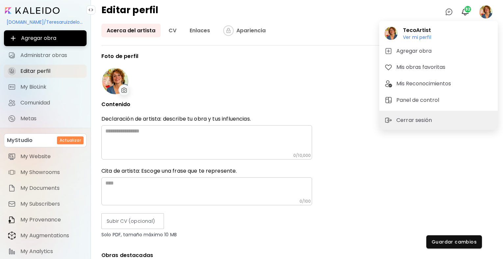
click at [440, 123] on div "Cerrar sesión" at bounding box center [438, 120] width 119 height 19
click at [417, 119] on p "Cerrar sesión" at bounding box center [415, 120] width 38 height 8
